Goal: Find specific page/section: Find specific page/section

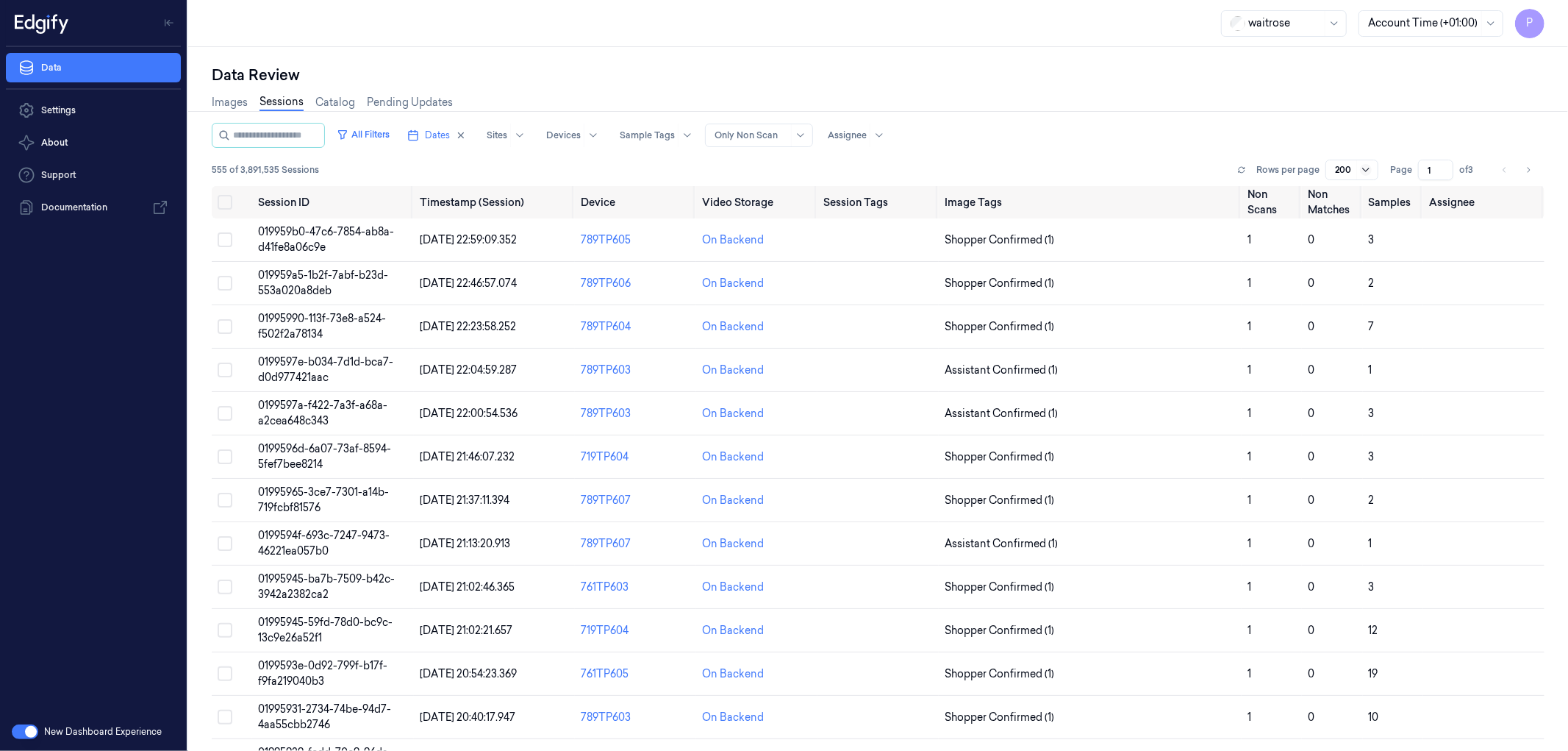
click at [1360, 166] on icon at bounding box center [1366, 170] width 12 height 12
click at [1346, 195] on div "50" at bounding box center [1348, 198] width 34 height 16
click at [1263, 129] on div "All Filters Dates Sites Devices Sample Tags Alert Type Only Non Scan Assignee" at bounding box center [878, 134] width 1333 height 25
click at [1368, 167] on div at bounding box center [1367, 170] width 15 height 12
click at [227, 204] on button "Select all" at bounding box center [225, 202] width 15 height 15
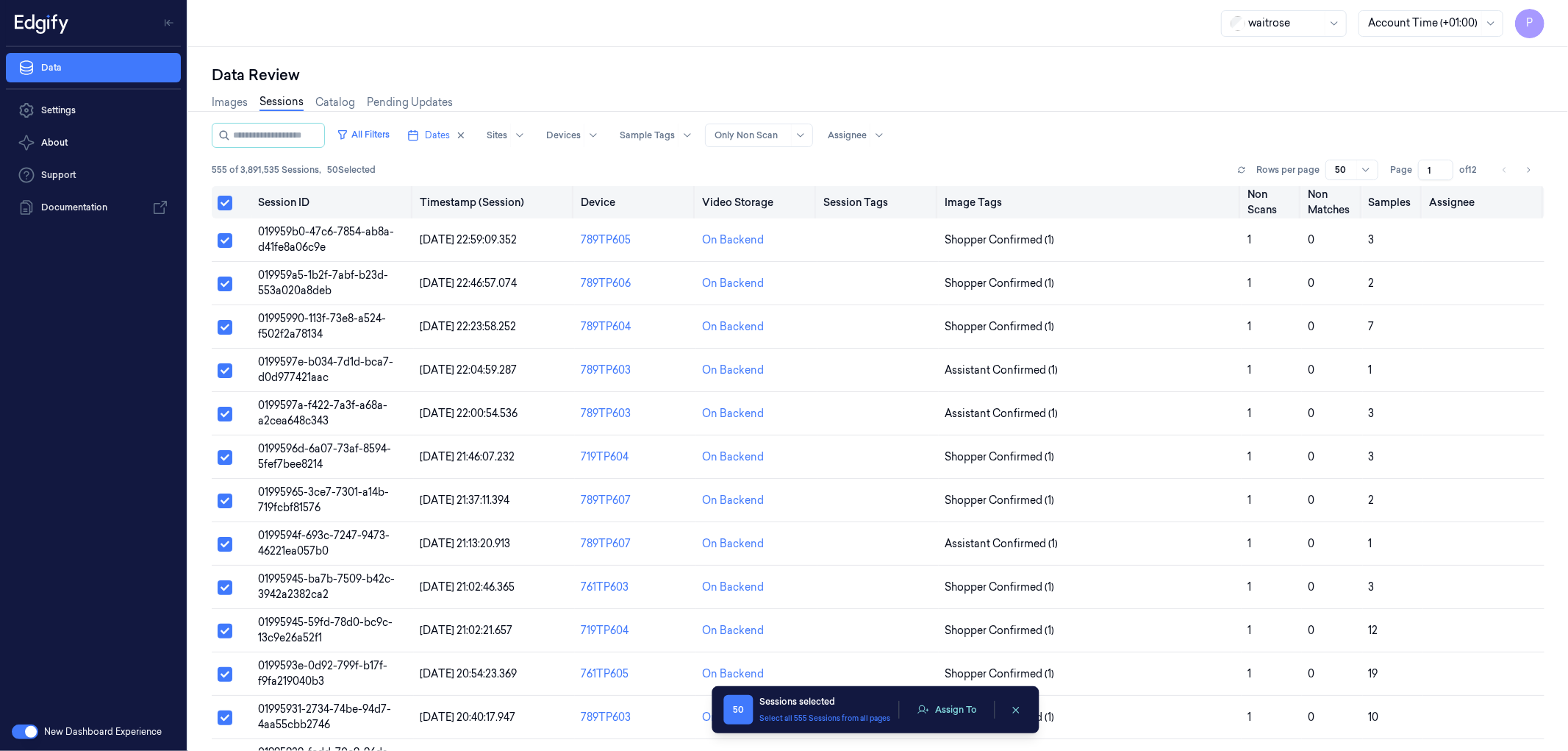
click at [227, 204] on button "Select all" at bounding box center [225, 203] width 15 height 15
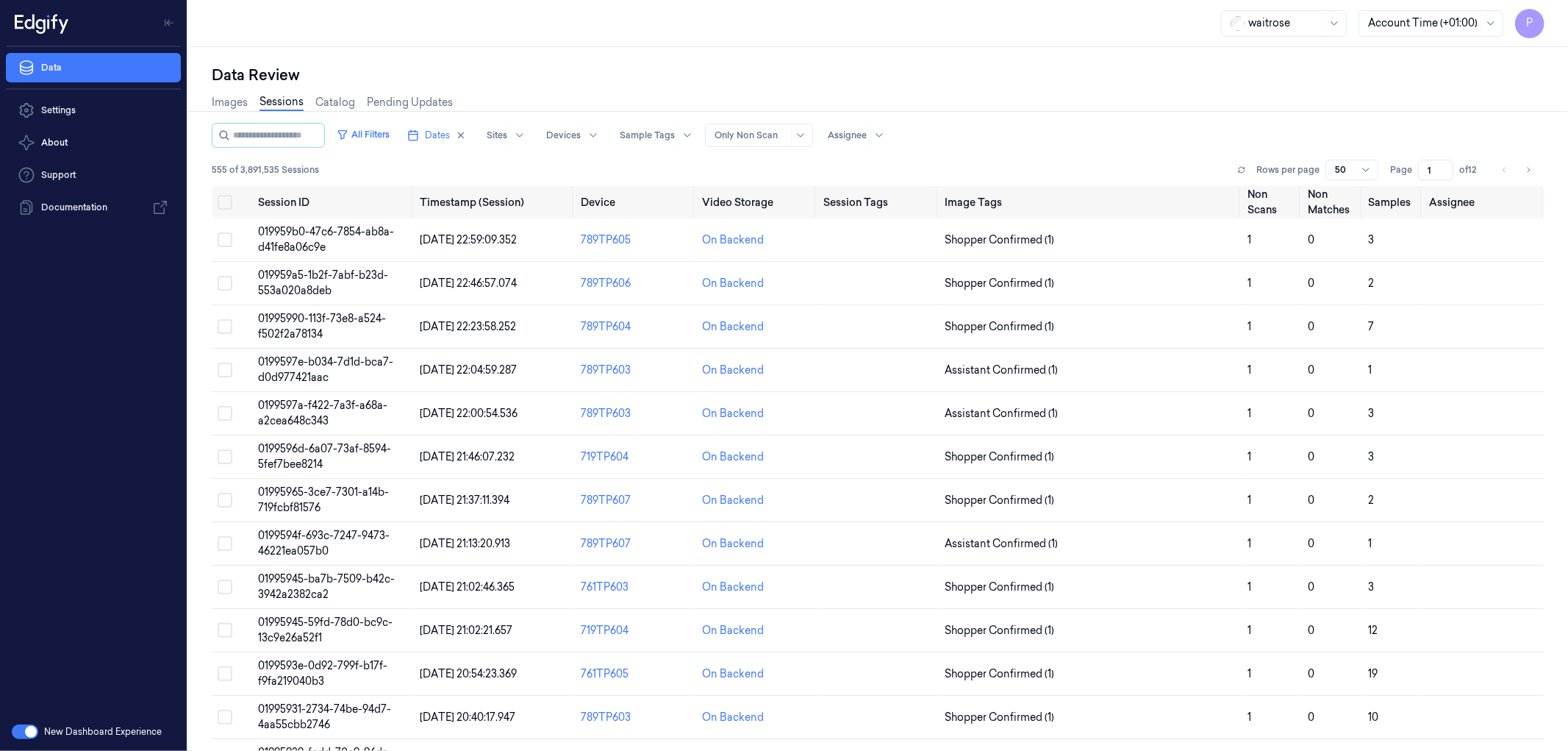
click at [1156, 132] on div "All Filters Dates Sites Devices Sample Tags Alert Type Only Non Scan Assignee" at bounding box center [878, 134] width 1333 height 25
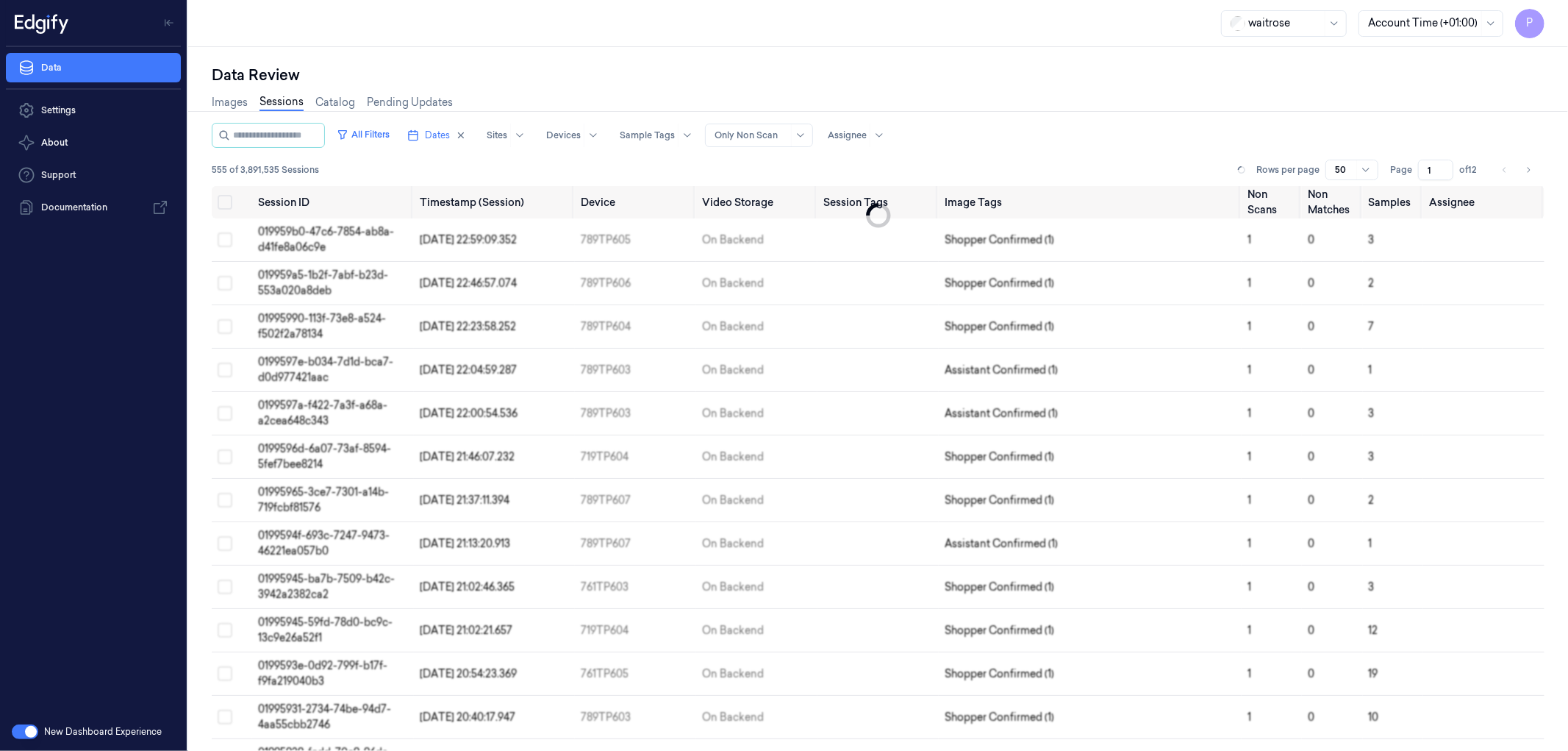
click at [217, 167] on span "555 of 3,891,535 Sessions" at bounding box center [265, 170] width 107 height 14
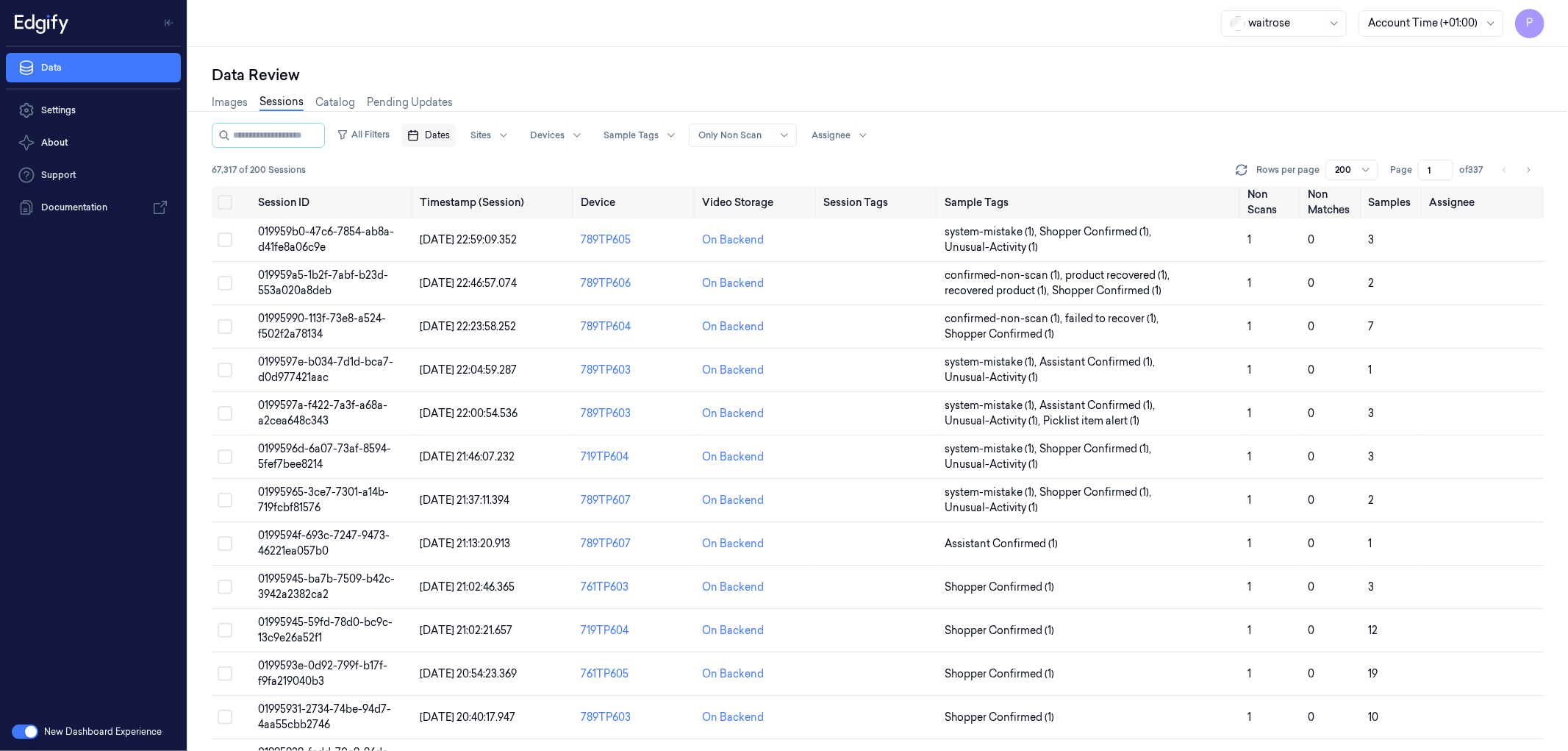
click at [450, 136] on span "Dates" at bounding box center [437, 135] width 25 height 14
click at [515, 279] on button "17" at bounding box center [513, 282] width 23 height 23
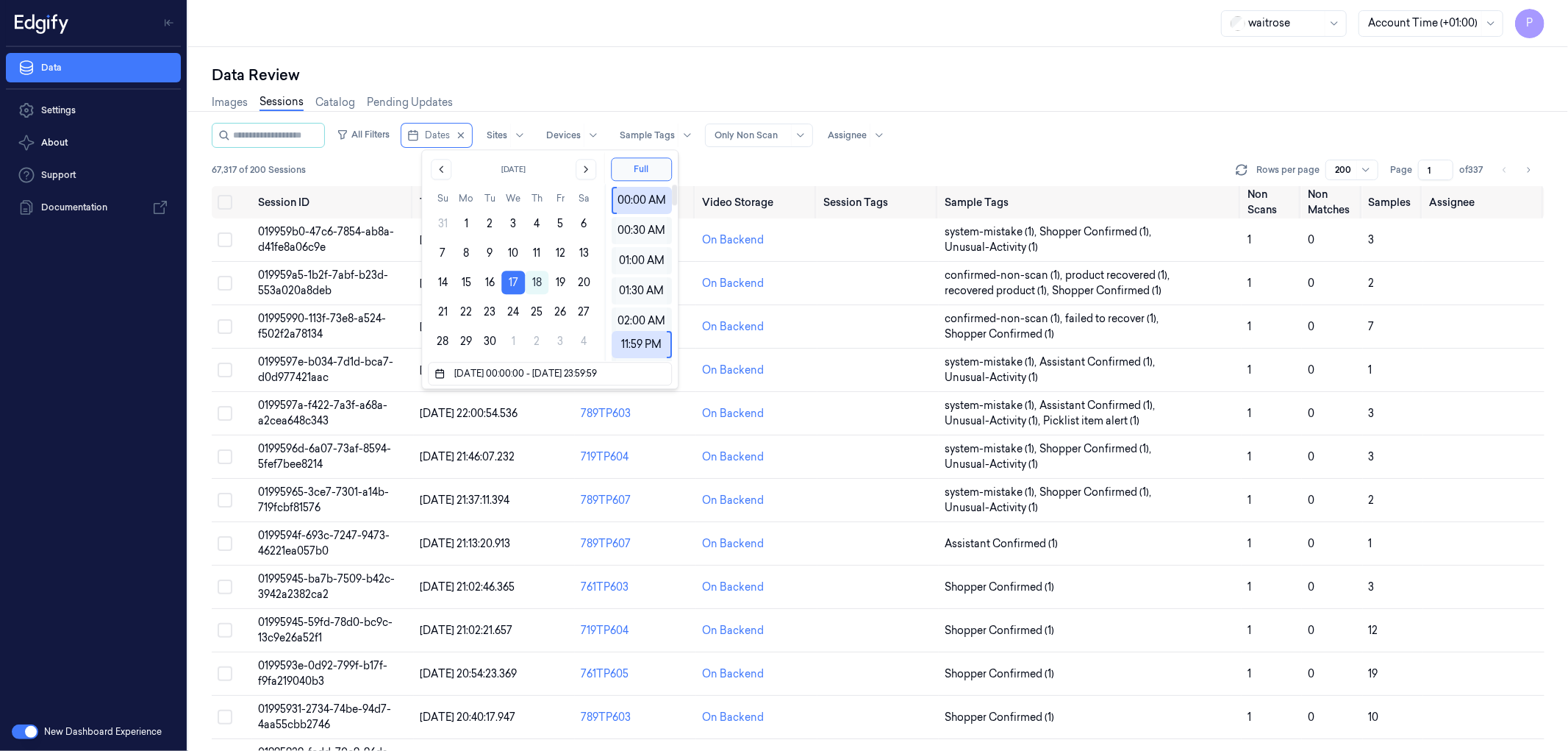
click at [767, 68] on div "Data Review" at bounding box center [878, 74] width 1333 height 20
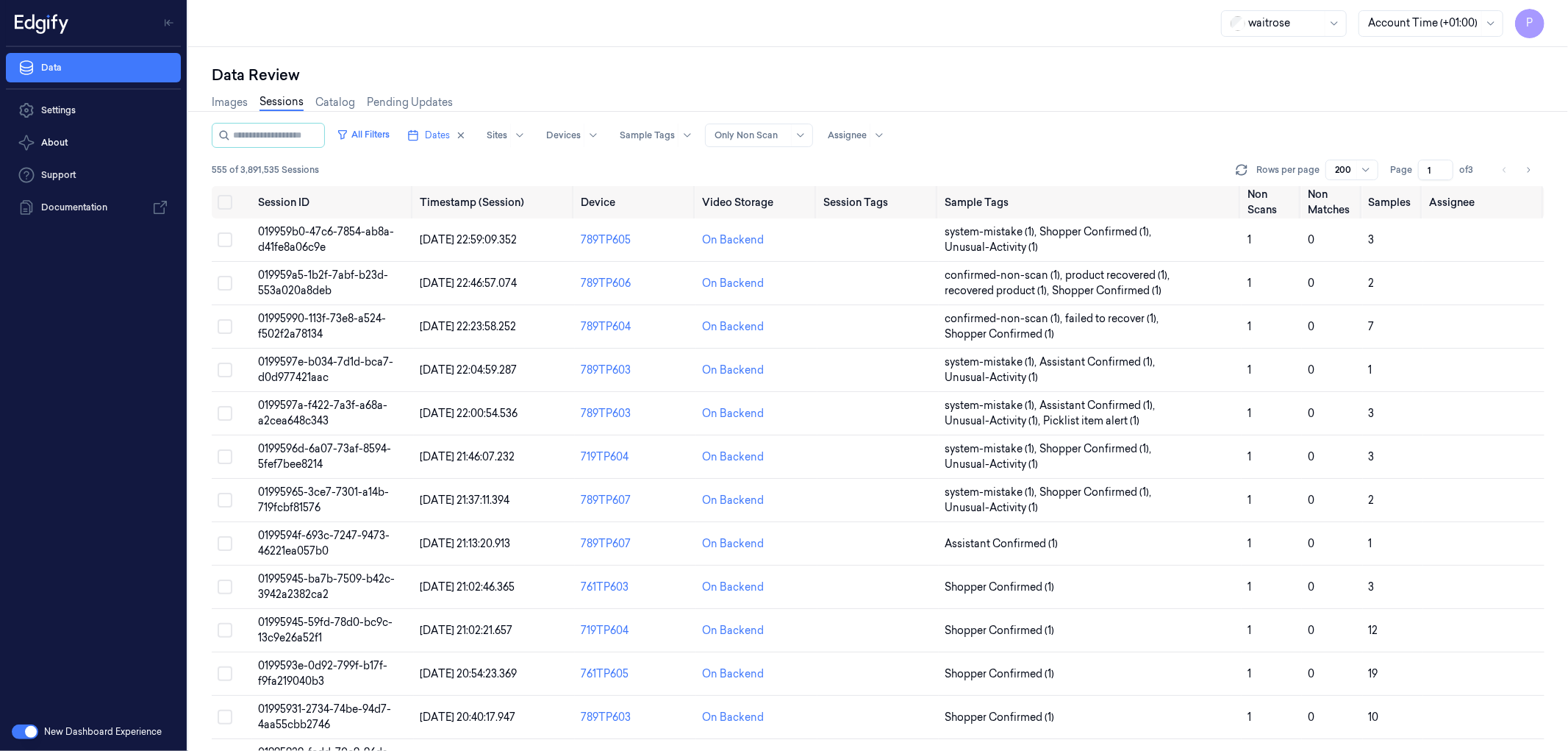
click at [1353, 170] on div at bounding box center [1344, 170] width 18 height 14
click at [1346, 192] on div "50" at bounding box center [1343, 198] width 13 height 16
click at [1186, 81] on div "Data Review" at bounding box center [878, 74] width 1333 height 20
click at [1468, 17] on div at bounding box center [1423, 23] width 110 height 16
click at [1048, 70] on div "Data Review" at bounding box center [878, 74] width 1333 height 20
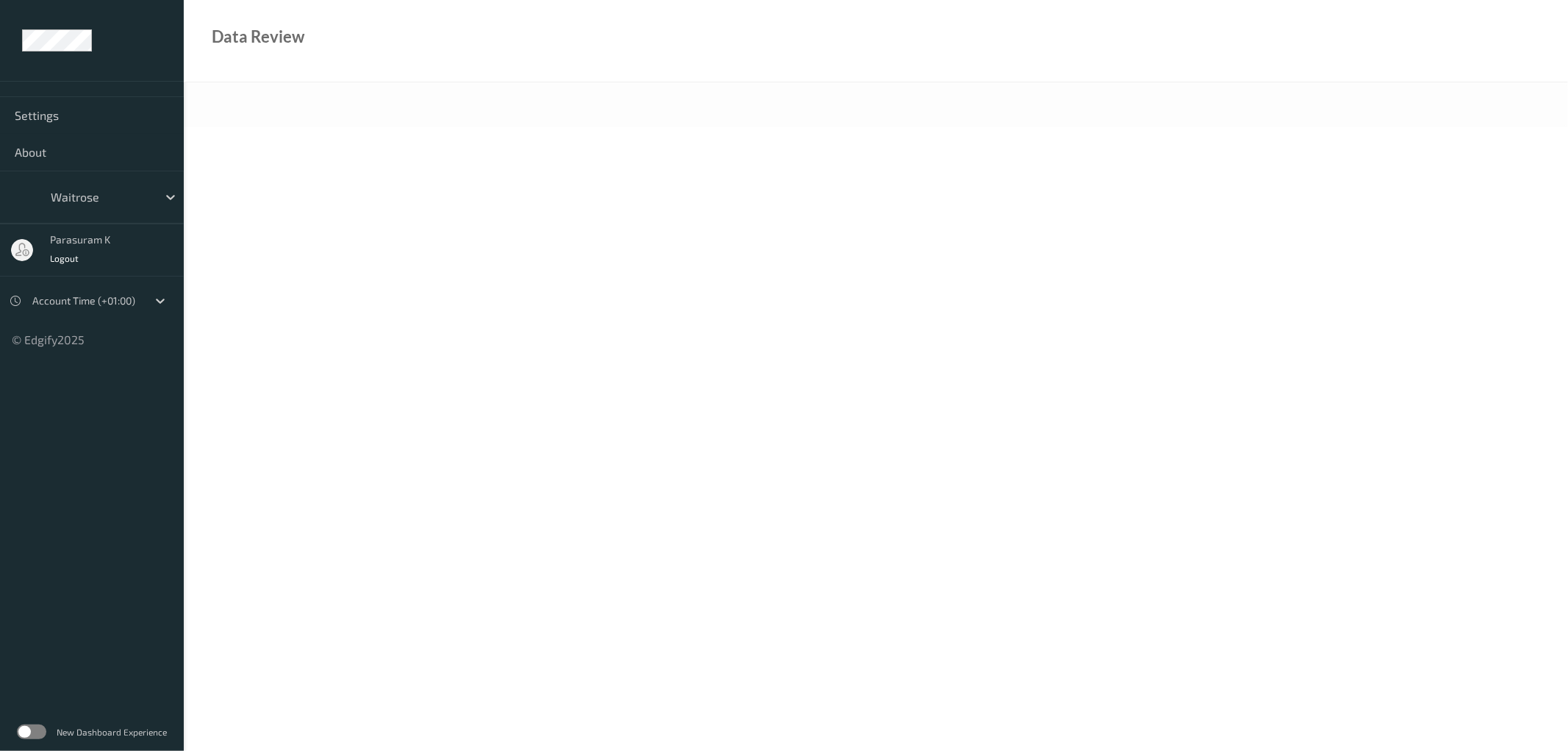
click at [38, 731] on label at bounding box center [32, 731] width 29 height 15
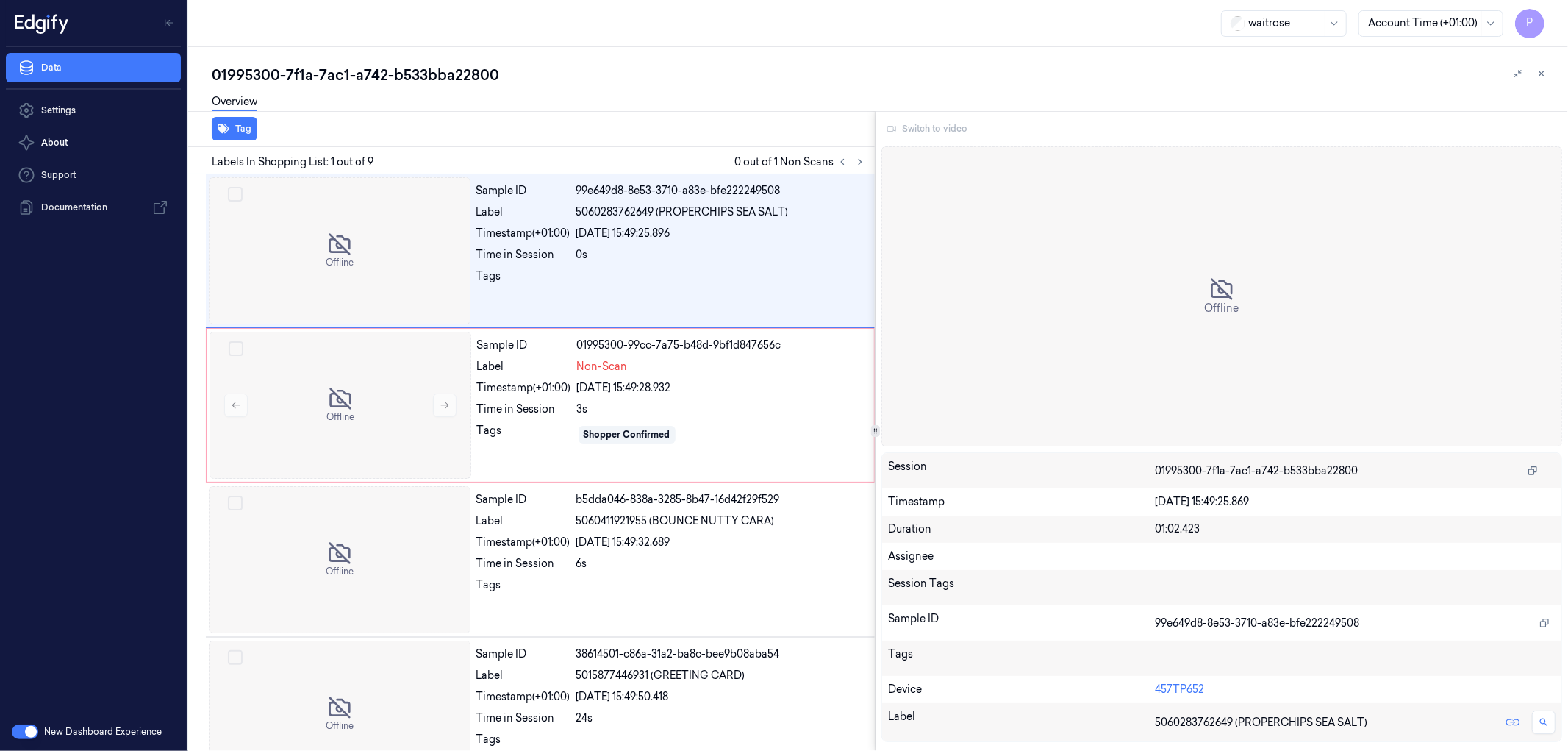
click at [939, 126] on div "Switch to video" at bounding box center [1222, 128] width 681 height 23
click at [861, 158] on icon at bounding box center [861, 162] width 11 height 11
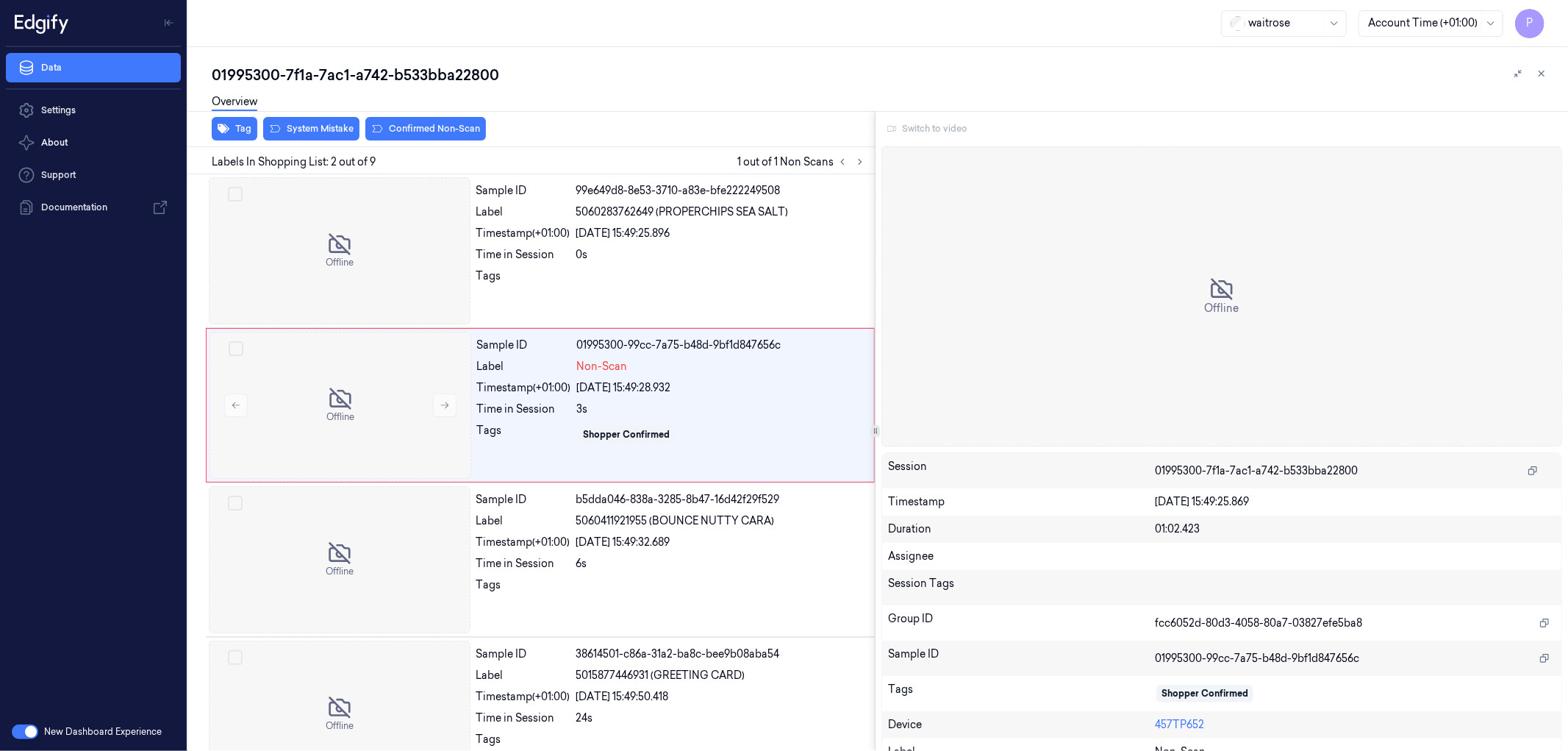
click at [903, 128] on div "Switch to video" at bounding box center [1222, 128] width 681 height 23
click at [888, 128] on div "Switch to video" at bounding box center [1222, 128] width 681 height 23
click at [1046, 104] on div "Overview" at bounding box center [884, 104] width 1345 height 38
click at [1215, 295] on icon at bounding box center [1221, 288] width 23 height 23
click at [936, 86] on div "Overview" at bounding box center [884, 104] width 1345 height 38
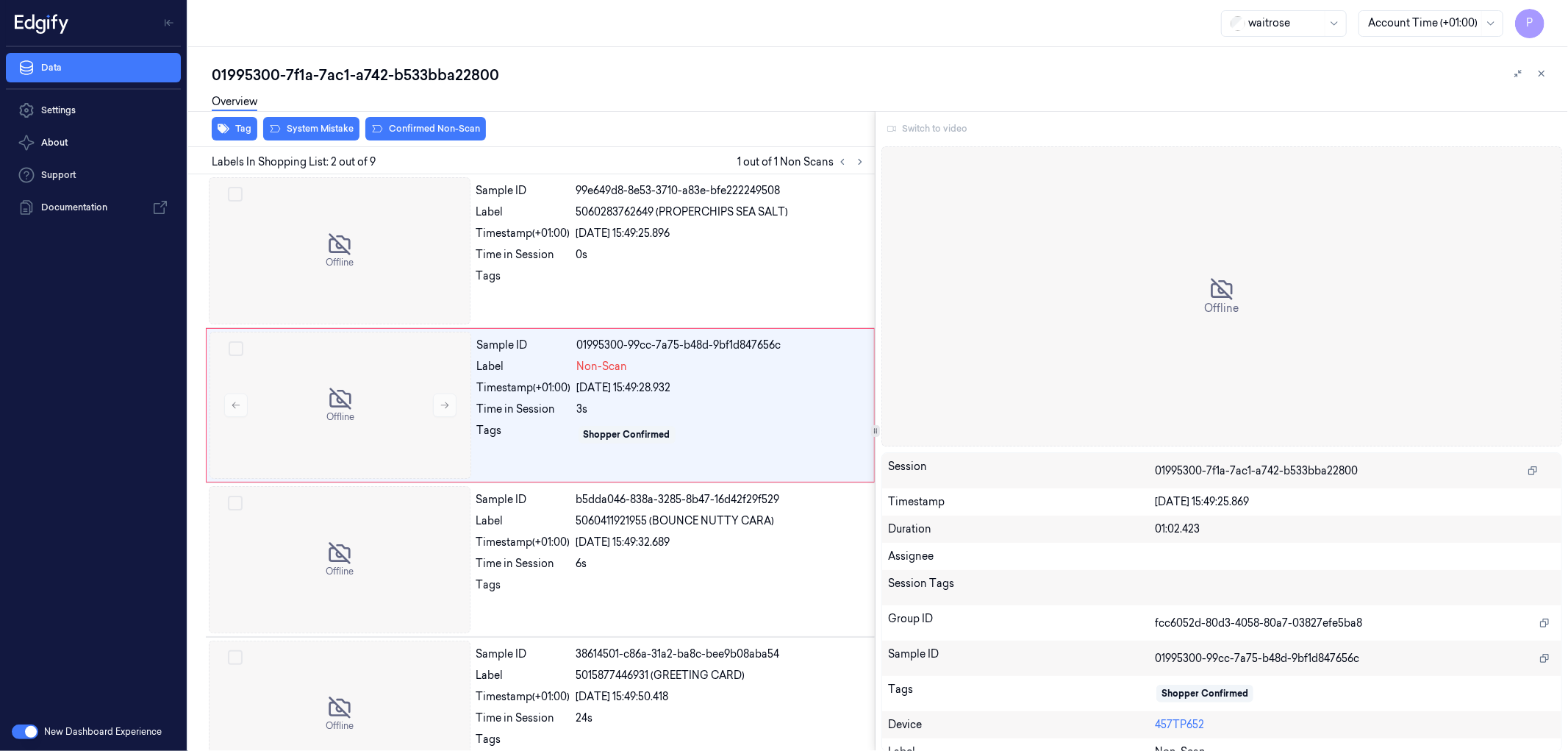
click at [942, 131] on div "Switch to video" at bounding box center [1222, 128] width 681 height 23
